Goal: Navigation & Orientation: Find specific page/section

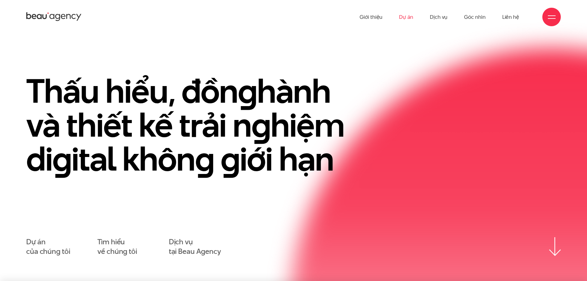
click at [410, 18] on link "Dự án" at bounding box center [406, 17] width 14 height 34
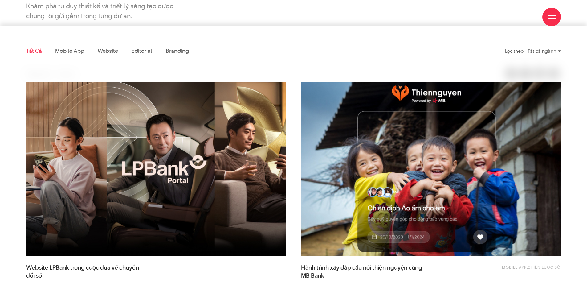
scroll to position [216, 0]
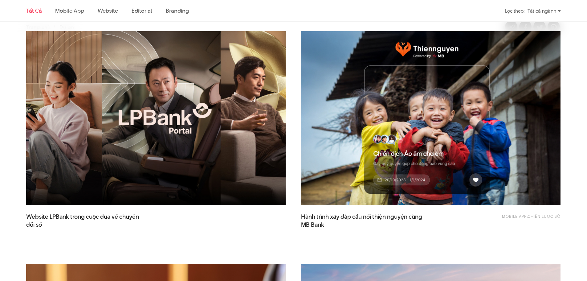
click at [234, 127] on img at bounding box center [155, 117] width 285 height 191
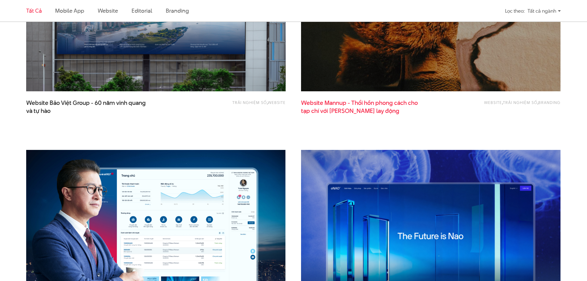
scroll to position [708, 0]
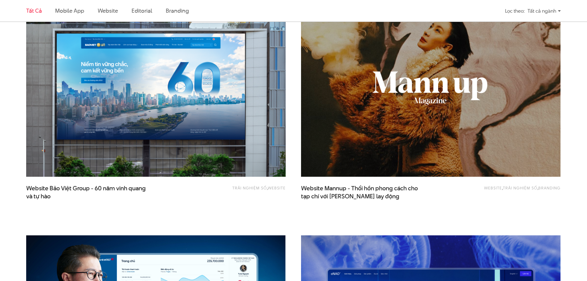
click at [401, 140] on img at bounding box center [430, 89] width 285 height 191
